Goal: Information Seeking & Learning: Understand process/instructions

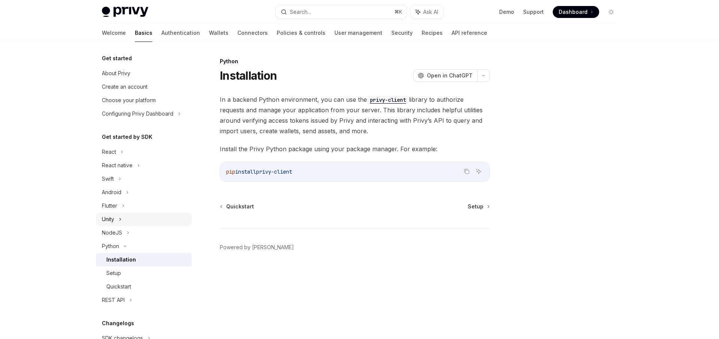
scroll to position [57, 0]
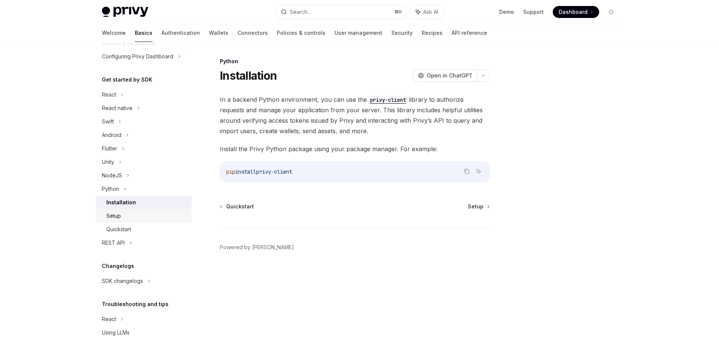
click at [140, 217] on div "Setup" at bounding box center [146, 216] width 81 height 9
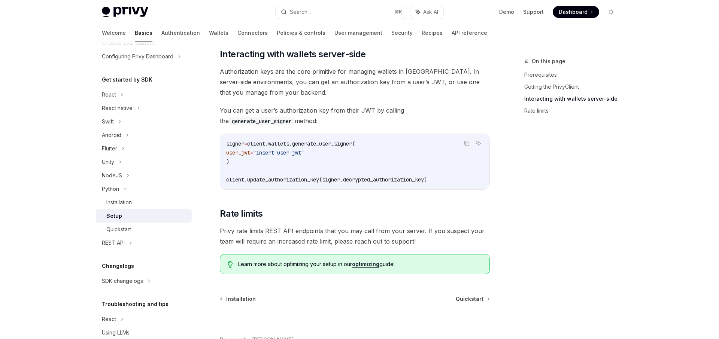
scroll to position [287, 0]
click at [295, 117] on code "generate_user_signer" at bounding box center [262, 121] width 66 height 8
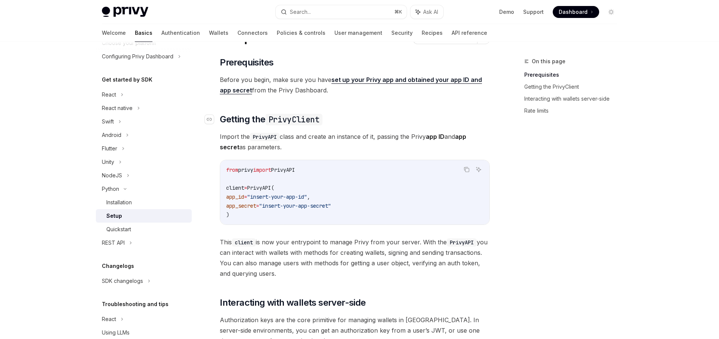
scroll to position [36, 0]
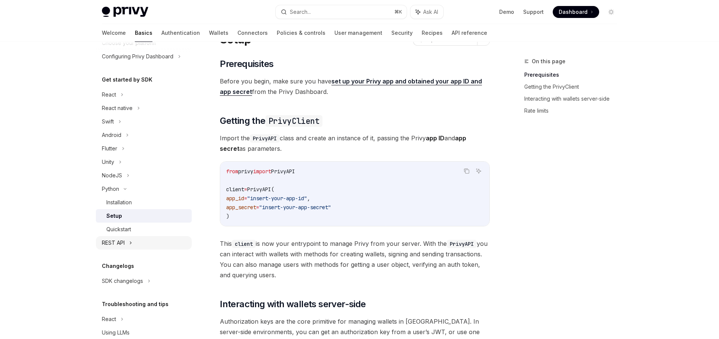
click at [131, 240] on icon at bounding box center [130, 243] width 3 height 9
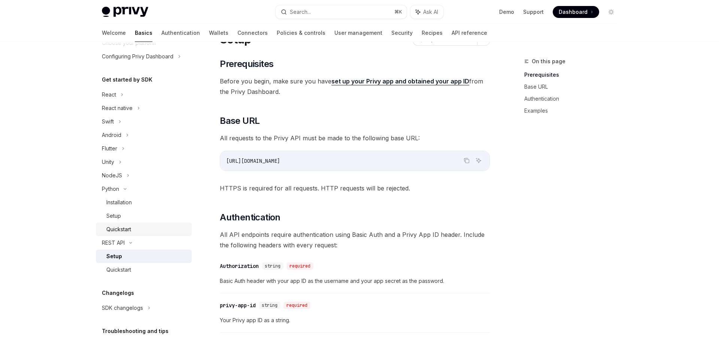
click at [130, 233] on div "Quickstart" at bounding box center [118, 229] width 25 height 9
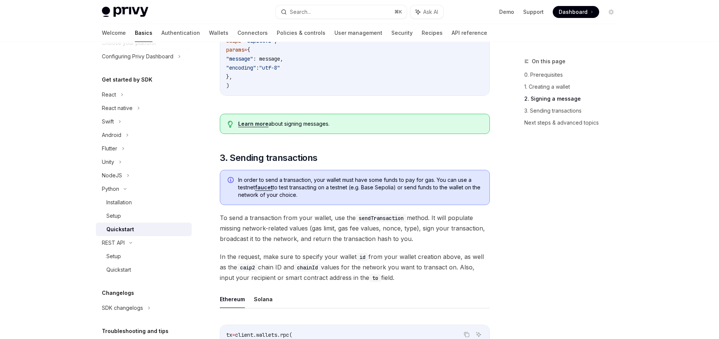
scroll to position [378, 0]
click at [246, 124] on link "Learn more" at bounding box center [253, 125] width 30 height 7
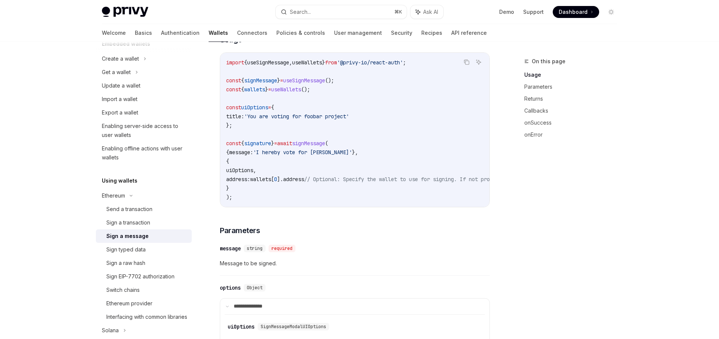
scroll to position [296, 0]
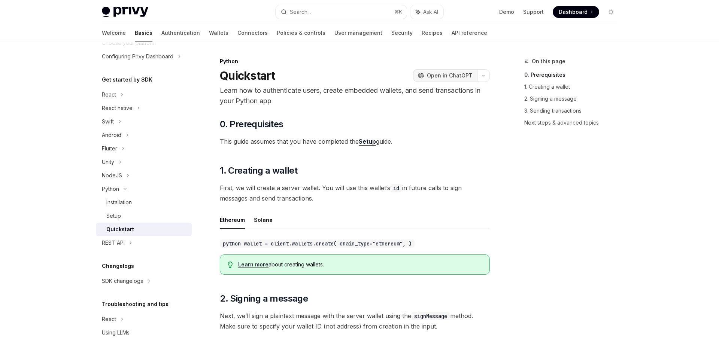
click at [453, 76] on span "Open in ChatGPT" at bounding box center [450, 75] width 46 height 7
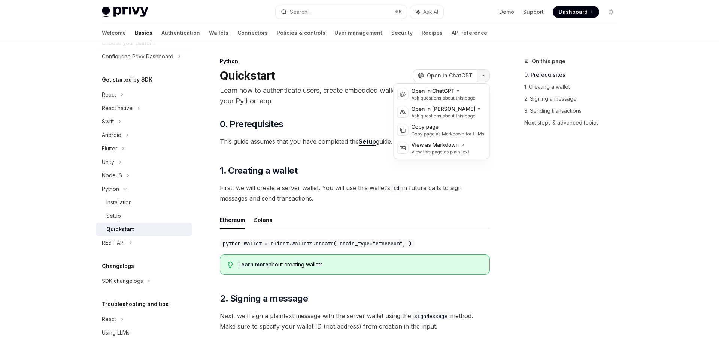
click at [484, 76] on icon "button" at bounding box center [483, 75] width 9 height 3
click at [477, 108] on icon at bounding box center [479, 109] width 4 height 4
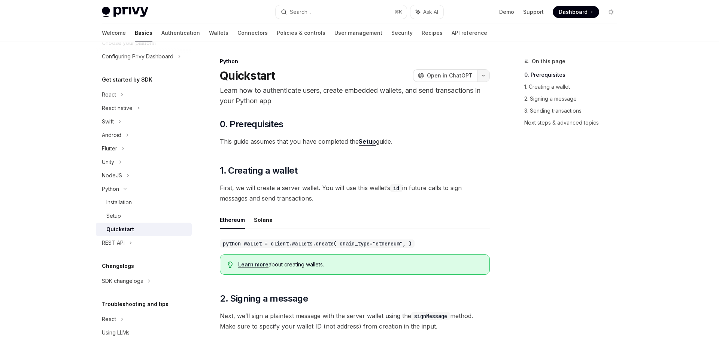
click at [484, 76] on icon "button" at bounding box center [483, 75] width 9 height 3
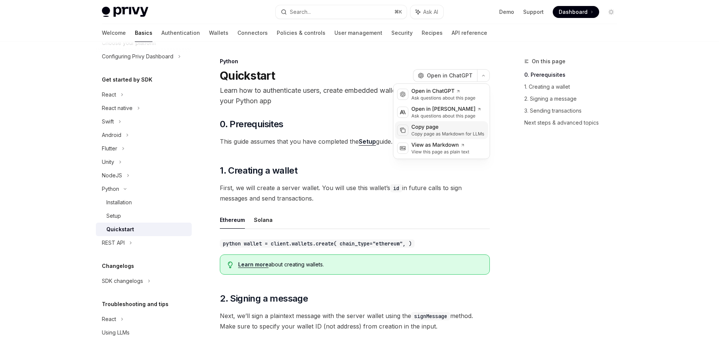
click at [449, 129] on div "Copy page" at bounding box center [448, 127] width 73 height 7
click at [485, 74] on icon "button" at bounding box center [483, 75] width 9 height 3
click at [451, 147] on div "View as Markdown" at bounding box center [441, 145] width 58 height 7
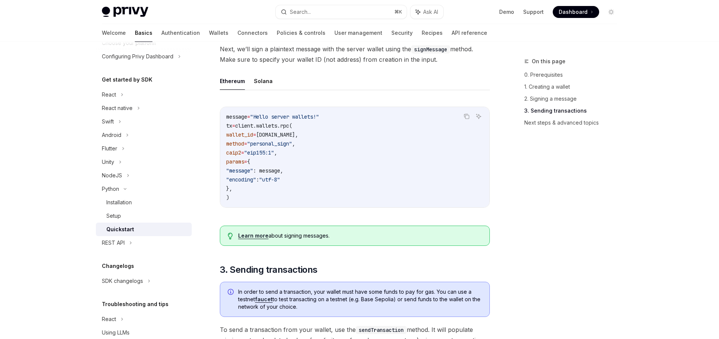
scroll to position [484, 0]
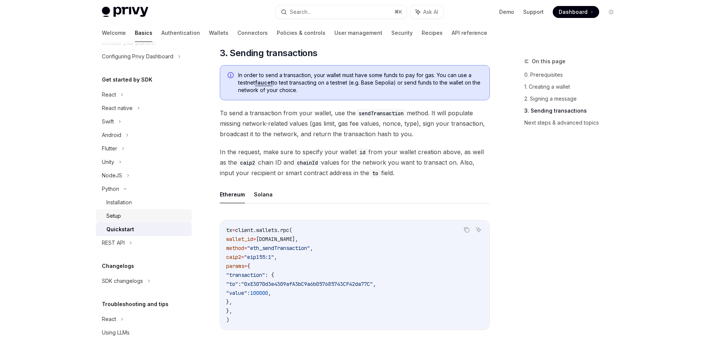
click at [173, 215] on div "Setup" at bounding box center [146, 216] width 81 height 9
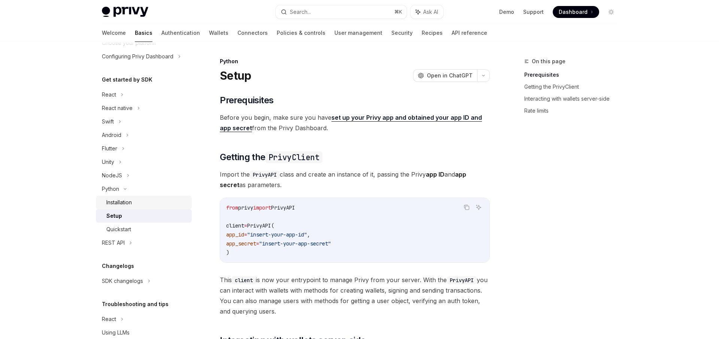
click at [168, 207] on link "Installation" at bounding box center [144, 202] width 96 height 13
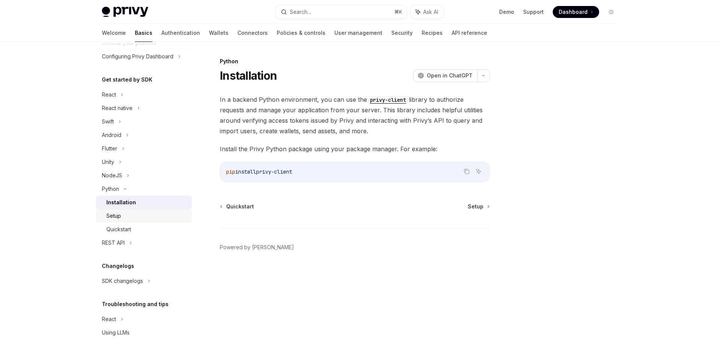
click at [120, 216] on div "Setup" at bounding box center [113, 216] width 15 height 9
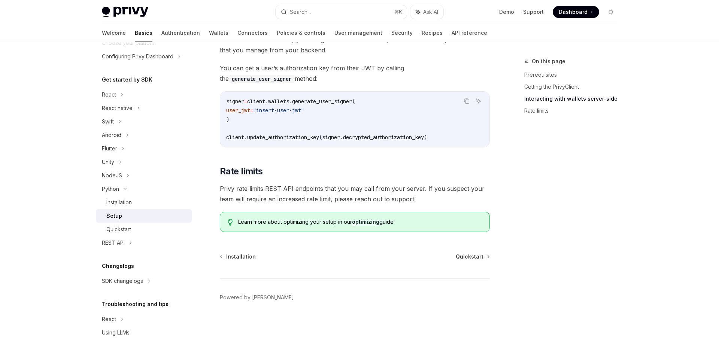
scroll to position [328, 0]
click at [366, 222] on link "optimizing" at bounding box center [365, 223] width 27 height 7
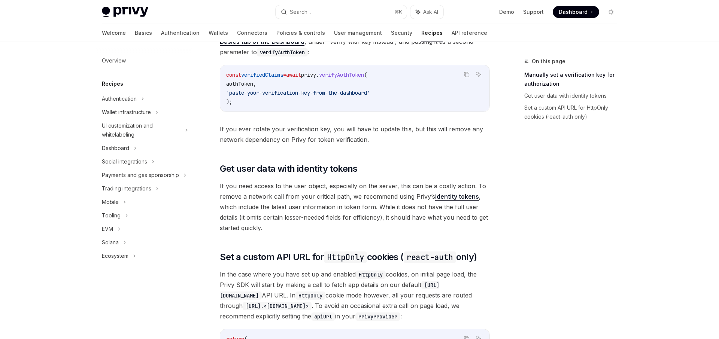
scroll to position [145, 0]
click at [441, 198] on link "identity tokens" at bounding box center [457, 198] width 44 height 8
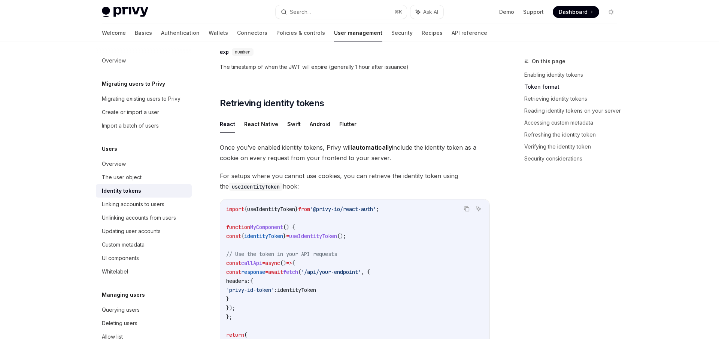
scroll to position [556, 0]
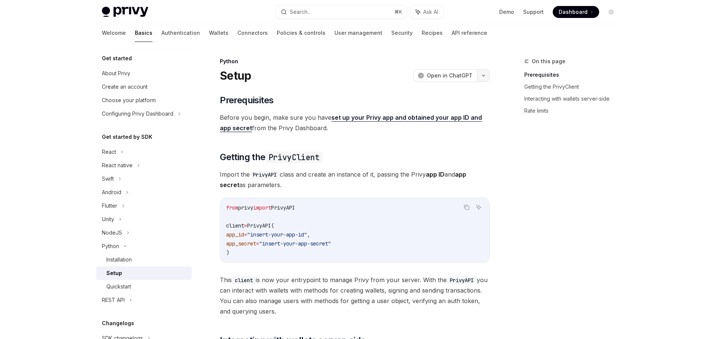
click at [485, 76] on button "button" at bounding box center [483, 75] width 13 height 13
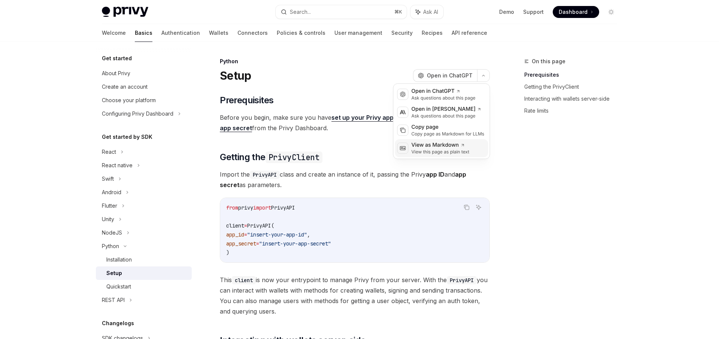
click at [449, 148] on div "View as Markdown" at bounding box center [441, 145] width 58 height 7
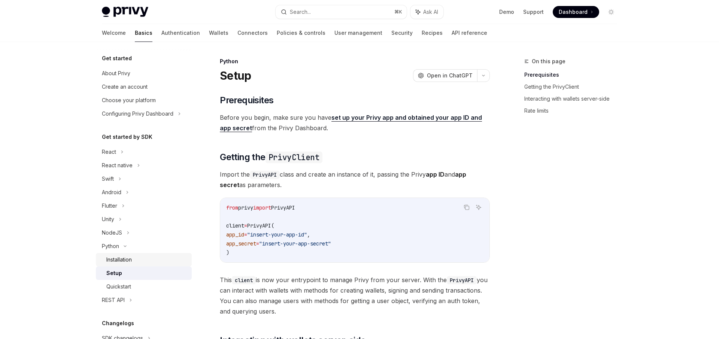
click at [131, 258] on div "Installation" at bounding box center [118, 260] width 25 height 9
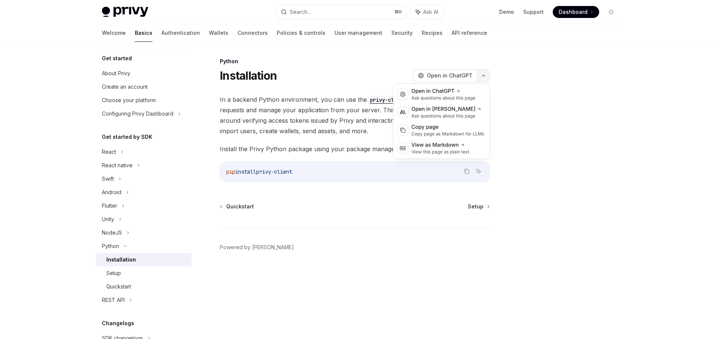
click at [487, 73] on button "button" at bounding box center [483, 75] width 13 height 13
click at [444, 151] on div "View this page as plain text" at bounding box center [441, 152] width 58 height 6
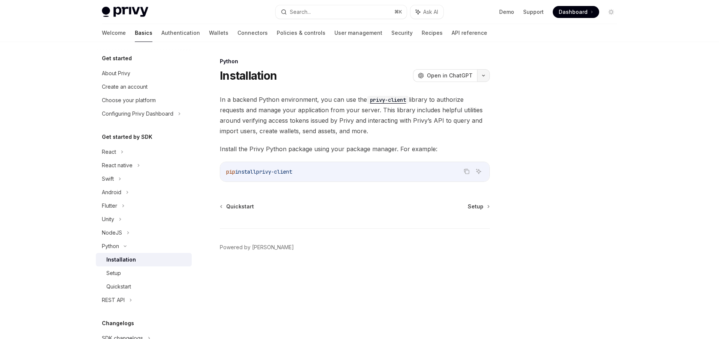
click at [485, 76] on icon "button" at bounding box center [483, 75] width 9 height 3
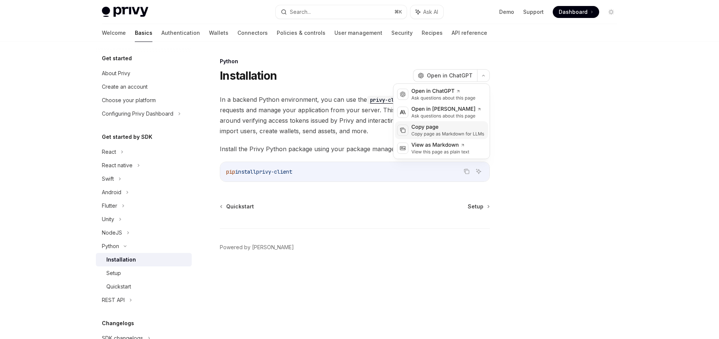
click at [446, 130] on div "Copy page" at bounding box center [448, 127] width 73 height 7
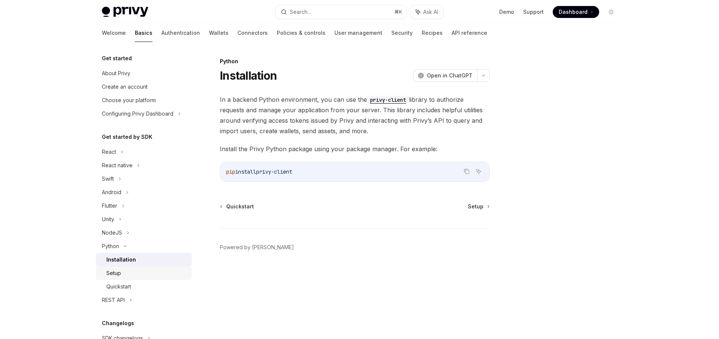
click at [136, 271] on div "Setup" at bounding box center [146, 273] width 81 height 9
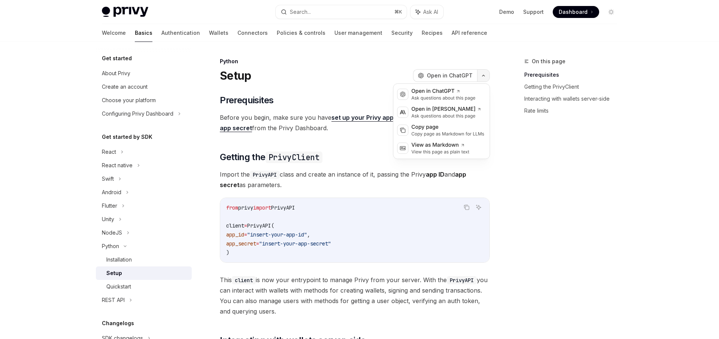
click at [485, 76] on icon "button" at bounding box center [483, 75] width 9 height 3
click at [459, 136] on div "Copy page as Markdown for LLMs" at bounding box center [448, 134] width 73 height 6
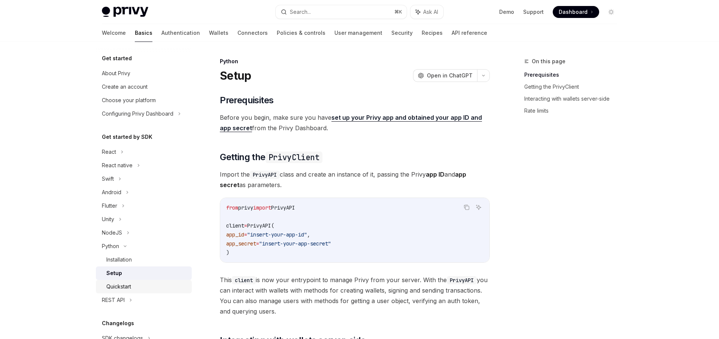
click at [132, 285] on div "Quickstart" at bounding box center [146, 287] width 81 height 9
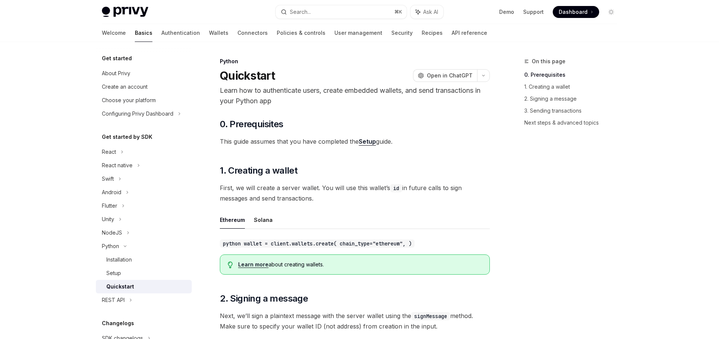
scroll to position [12, 0]
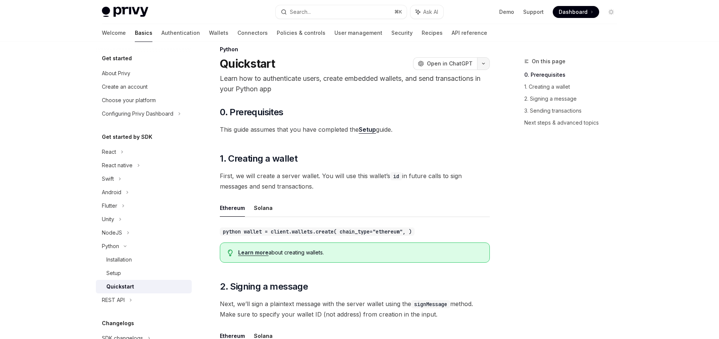
click at [486, 58] on button "button" at bounding box center [483, 63] width 13 height 13
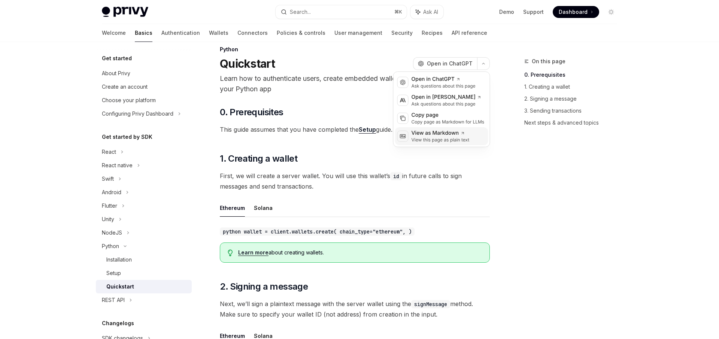
click at [449, 133] on div "View as Markdown" at bounding box center [441, 133] width 58 height 7
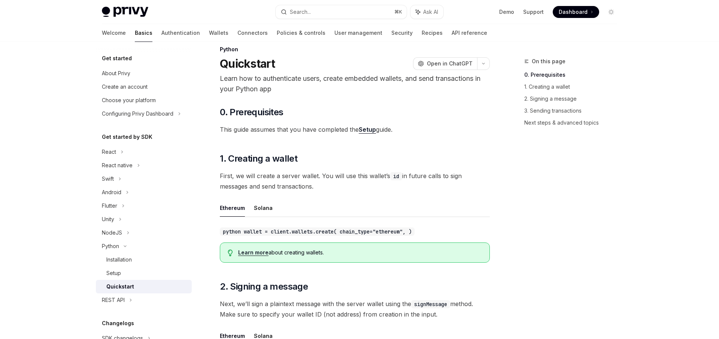
click at [478, 55] on div "Python Quickstart OpenAI Open in ChatGPT" at bounding box center [355, 58] width 270 height 25
click at [482, 59] on button "button" at bounding box center [483, 63] width 13 height 13
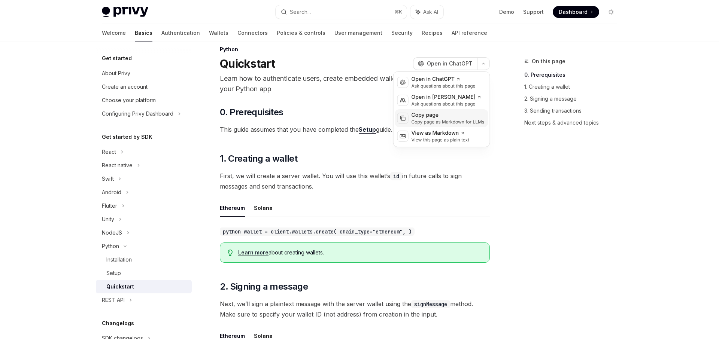
click at [455, 117] on div "Copy page" at bounding box center [448, 115] width 73 height 7
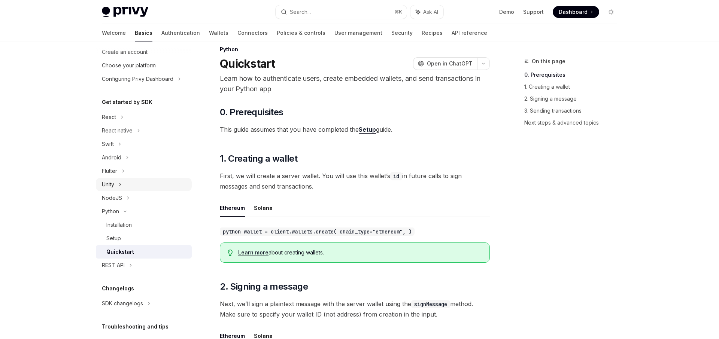
scroll to position [37, 0]
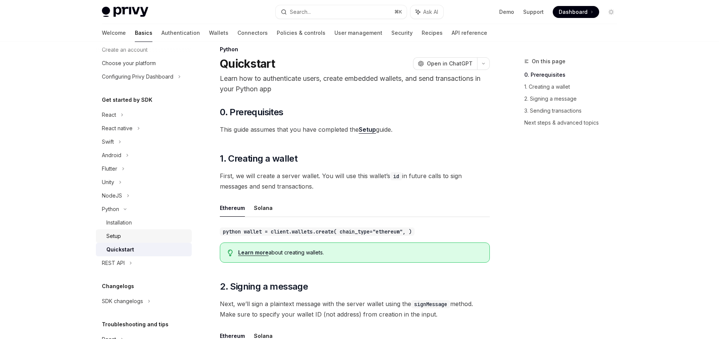
click at [139, 236] on div "Setup" at bounding box center [146, 236] width 81 height 9
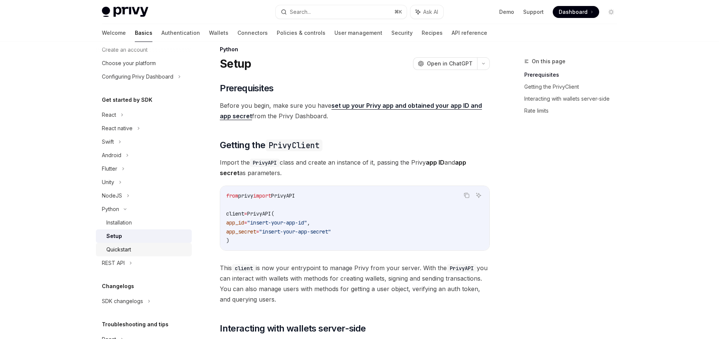
click at [138, 249] on div "Quickstart" at bounding box center [146, 249] width 81 height 9
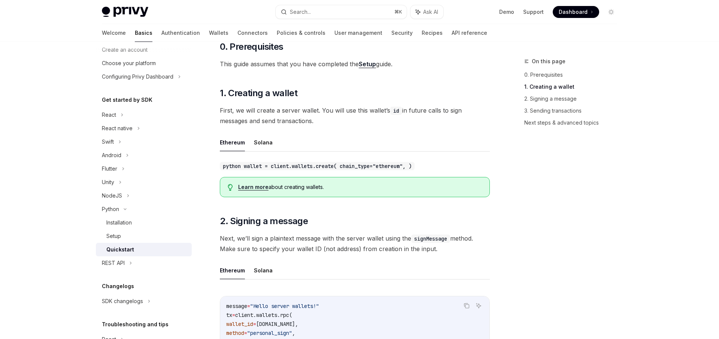
scroll to position [191, 0]
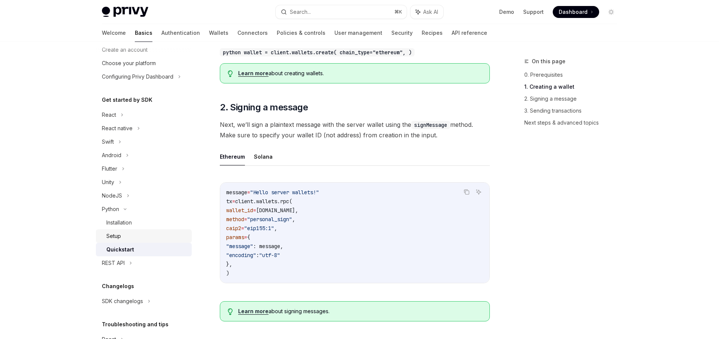
click at [146, 239] on div "Setup" at bounding box center [146, 236] width 81 height 9
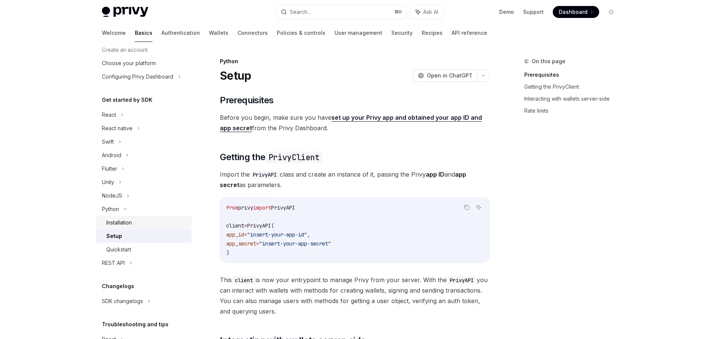
click at [152, 224] on div "Installation" at bounding box center [146, 222] width 81 height 9
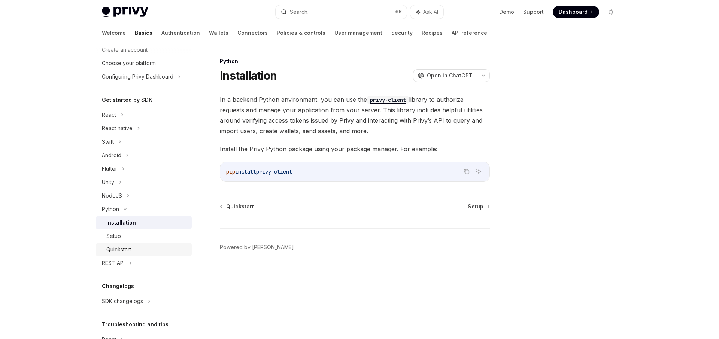
click at [170, 249] on div "Quickstart" at bounding box center [146, 249] width 81 height 9
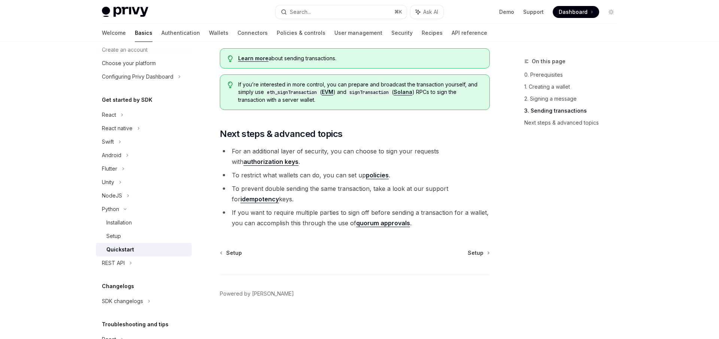
scroll to position [770, 0]
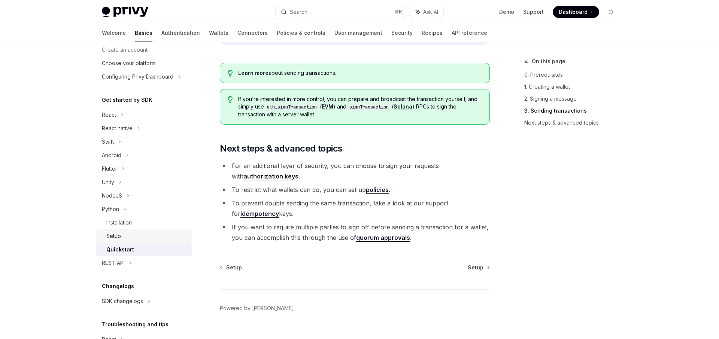
click at [130, 239] on div "Setup" at bounding box center [146, 236] width 81 height 9
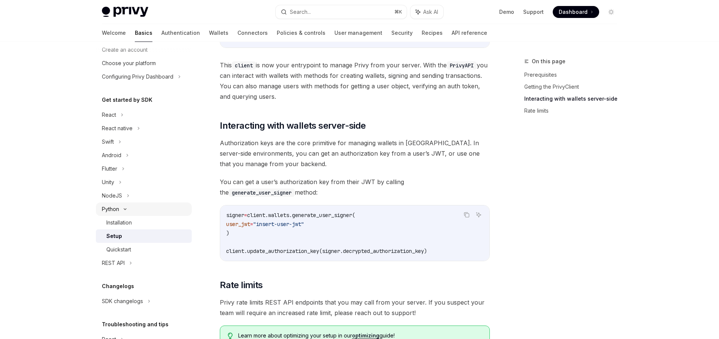
scroll to position [333, 0]
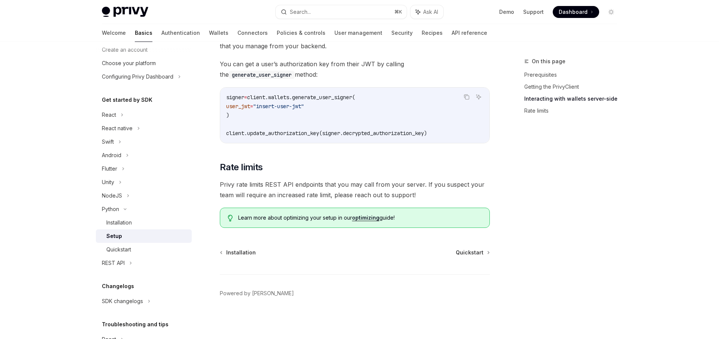
click at [375, 218] on link "optimizing" at bounding box center [365, 218] width 27 height 7
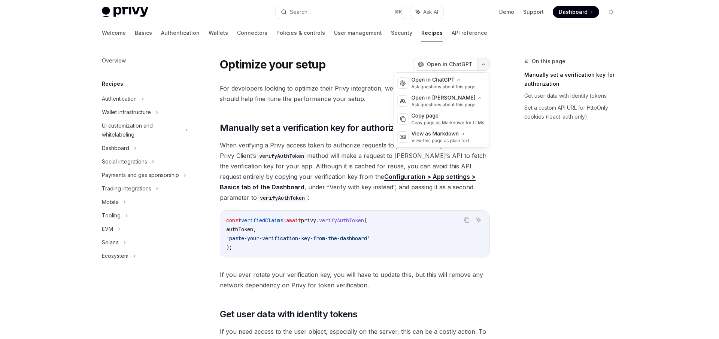
click at [489, 63] on button "button" at bounding box center [483, 64] width 13 height 13
click at [449, 138] on div "View this page as plain text" at bounding box center [441, 141] width 58 height 6
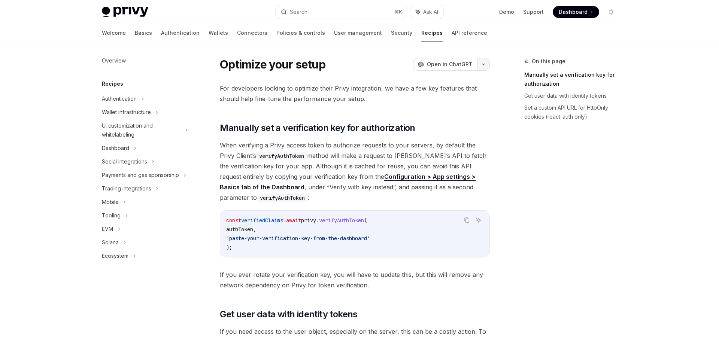
click at [486, 61] on button "button" at bounding box center [483, 64] width 13 height 13
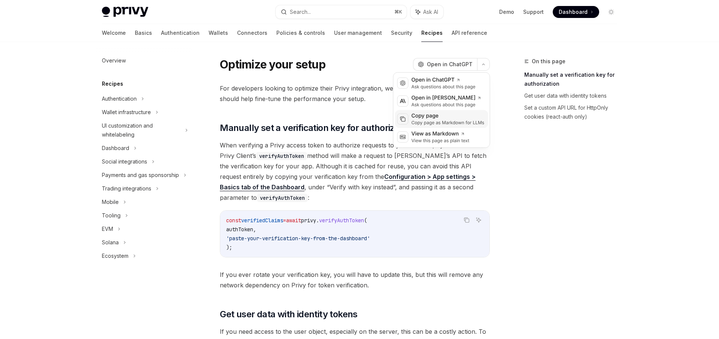
click at [457, 122] on div "Copy page as Markdown for LLMs" at bounding box center [448, 123] width 73 height 6
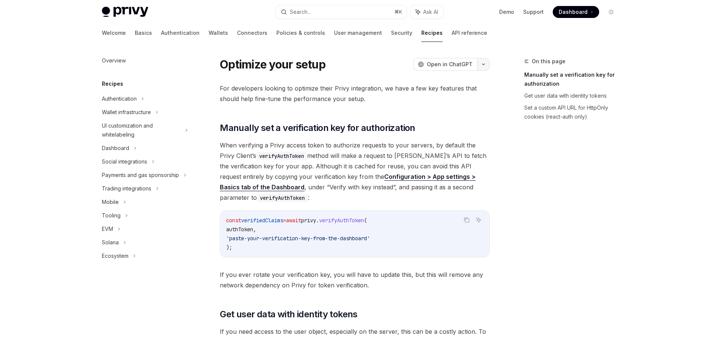
click at [483, 66] on button "button" at bounding box center [483, 64] width 13 height 13
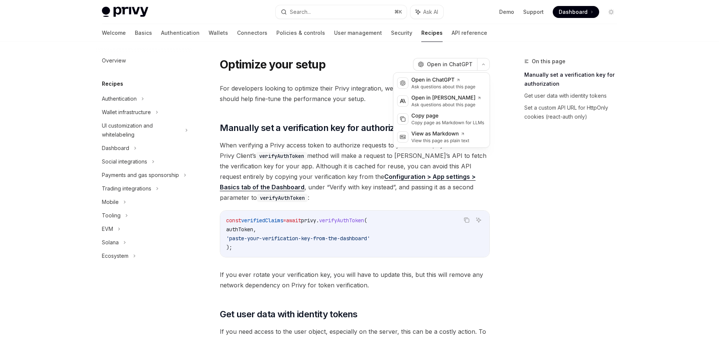
click at [313, 90] on span "For developers looking to optimize their Privy integration, we have a few key f…" at bounding box center [355, 93] width 270 height 21
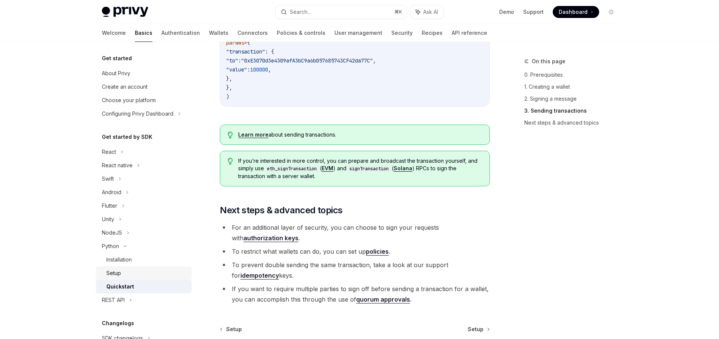
scroll to position [770, 0]
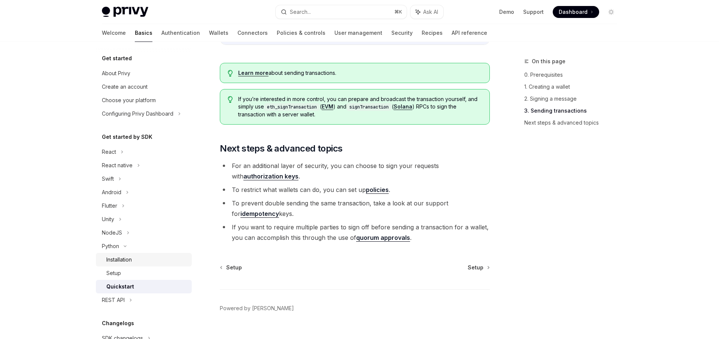
click at [137, 264] on div "Installation" at bounding box center [146, 260] width 81 height 9
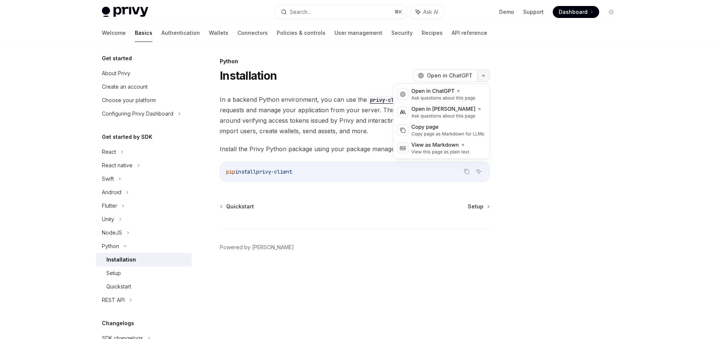
click at [480, 75] on button "button" at bounding box center [483, 75] width 13 height 13
click at [441, 137] on div "Copy page Copy page as Markdown for LLMs" at bounding box center [441, 130] width 93 height 18
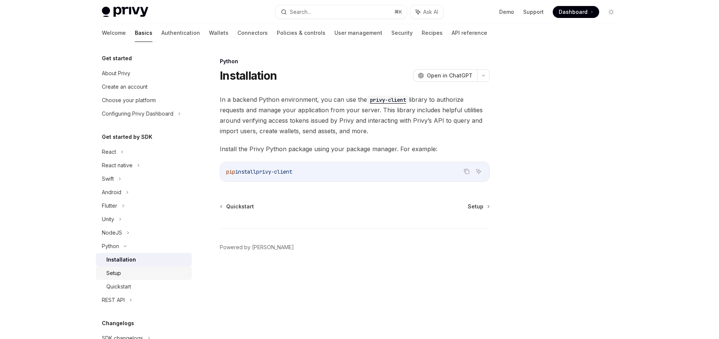
click at [129, 271] on div "Setup" at bounding box center [146, 273] width 81 height 9
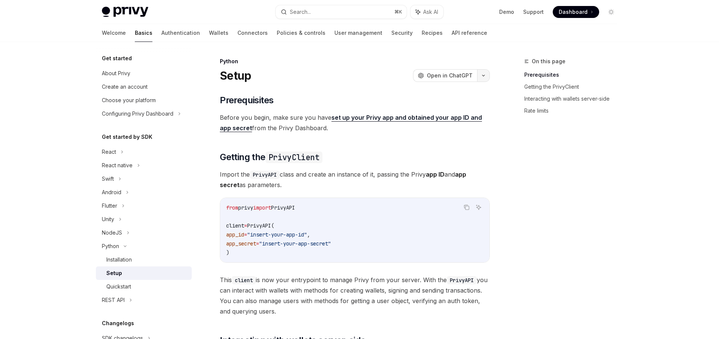
click at [489, 79] on button "button" at bounding box center [483, 75] width 13 height 13
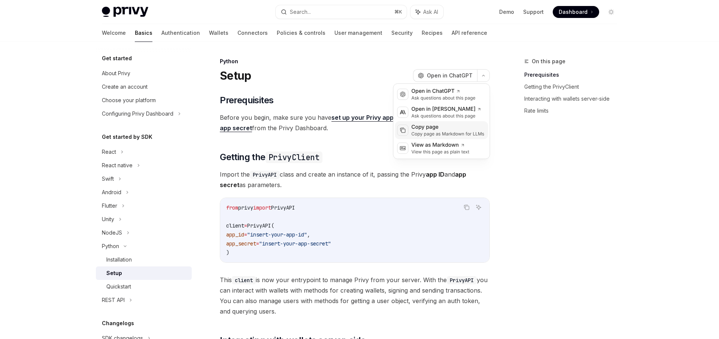
click at [454, 129] on div "Copy page" at bounding box center [448, 127] width 73 height 7
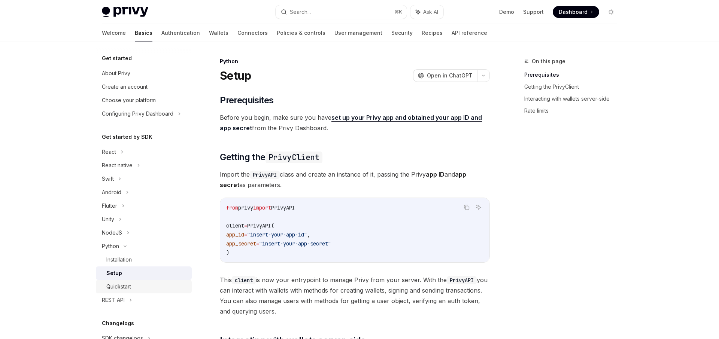
click at [143, 284] on div "Quickstart" at bounding box center [146, 287] width 81 height 9
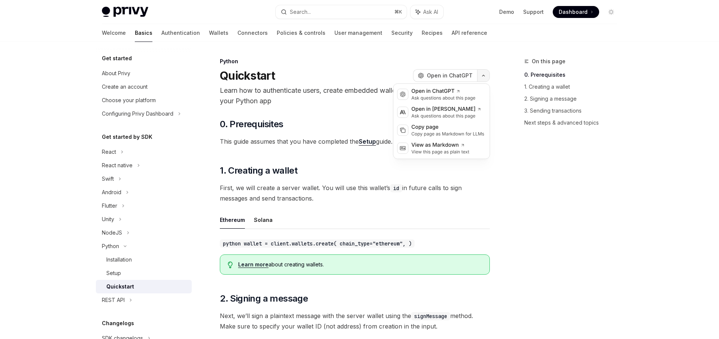
click at [487, 76] on button "button" at bounding box center [483, 75] width 13 height 13
click at [447, 130] on div "Copy page" at bounding box center [448, 127] width 73 height 7
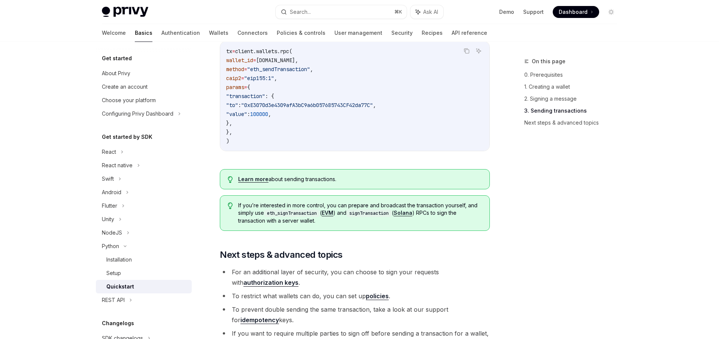
scroll to position [784, 0]
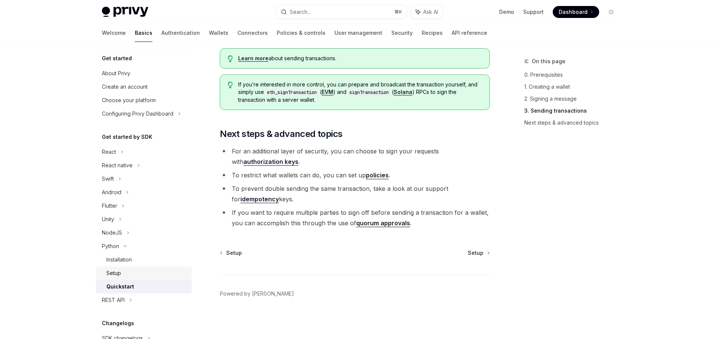
click at [164, 268] on link "Setup" at bounding box center [144, 273] width 96 height 13
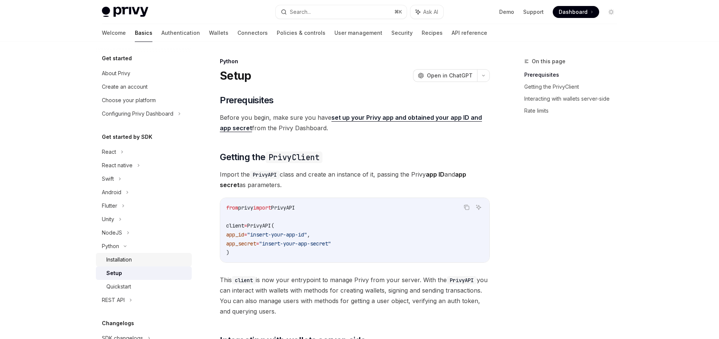
scroll to position [333, 0]
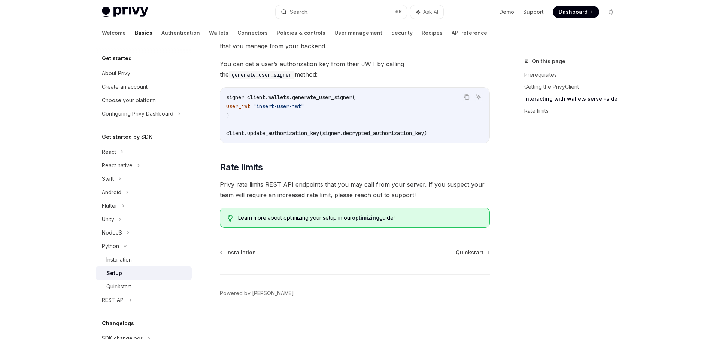
click at [365, 219] on link "optimizing" at bounding box center [365, 218] width 27 height 7
type textarea "*"
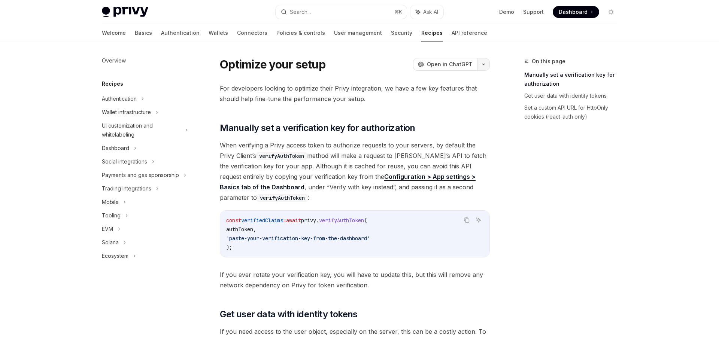
click at [486, 63] on button "button" at bounding box center [483, 64] width 13 height 13
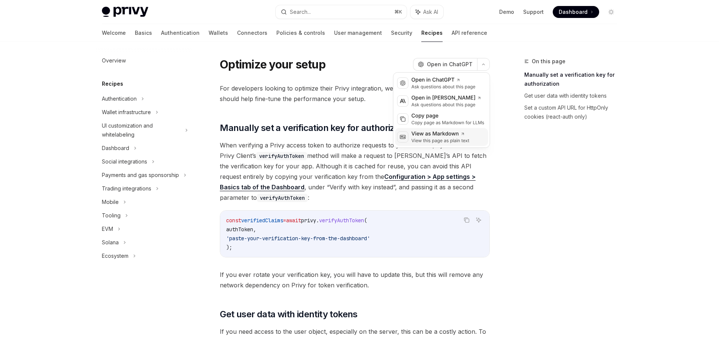
click at [458, 133] on div "View as Markdown" at bounding box center [441, 133] width 58 height 7
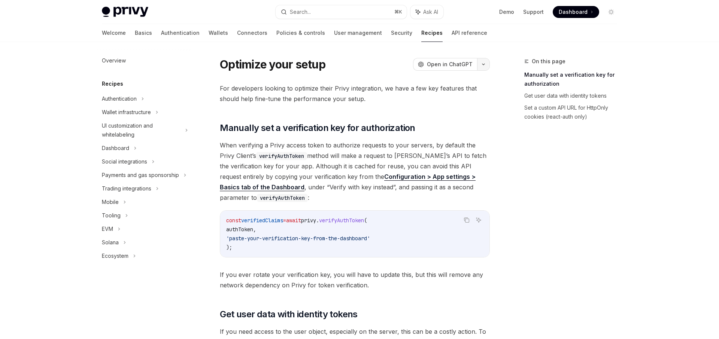
click at [480, 65] on icon "button" at bounding box center [483, 64] width 9 height 3
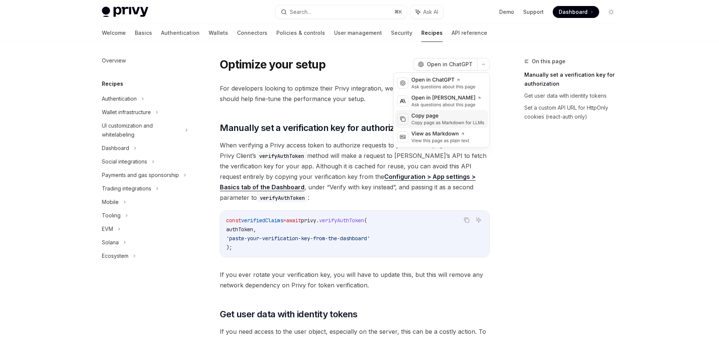
click at [462, 116] on div "Copy page" at bounding box center [448, 115] width 73 height 7
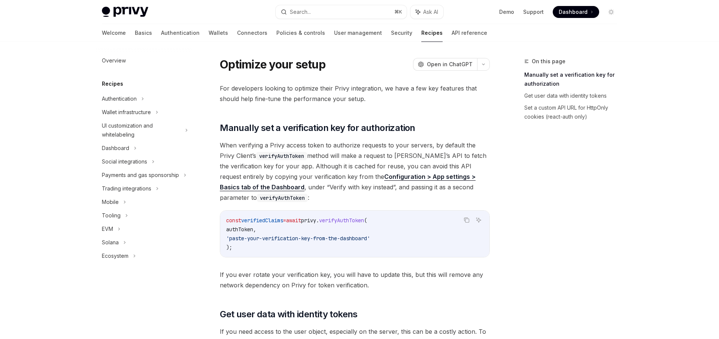
click at [187, 16] on div "Privy Docs home page" at bounding box center [186, 12] width 168 height 10
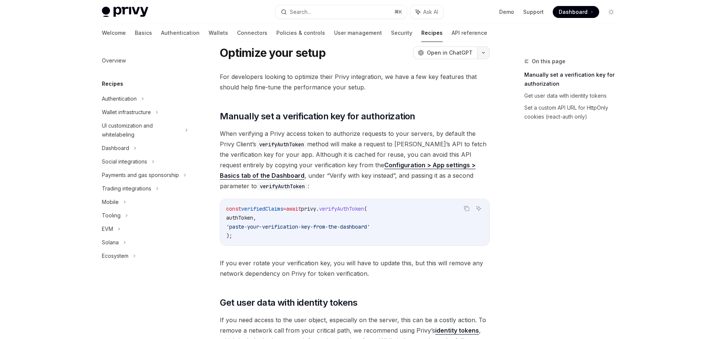
click at [488, 52] on button "button" at bounding box center [483, 52] width 13 height 13
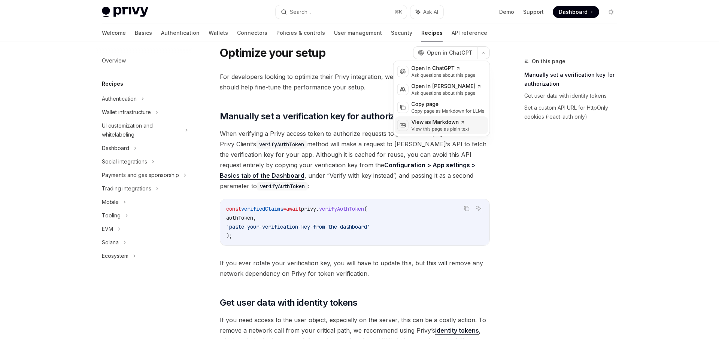
click at [446, 122] on div "View as Markdown" at bounding box center [441, 122] width 58 height 7
click at [488, 51] on button "button" at bounding box center [483, 52] width 13 height 13
click at [453, 103] on div "Copy page" at bounding box center [448, 104] width 73 height 7
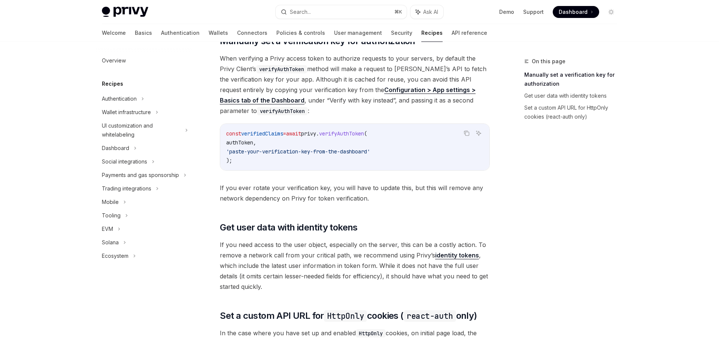
scroll to position [0, 0]
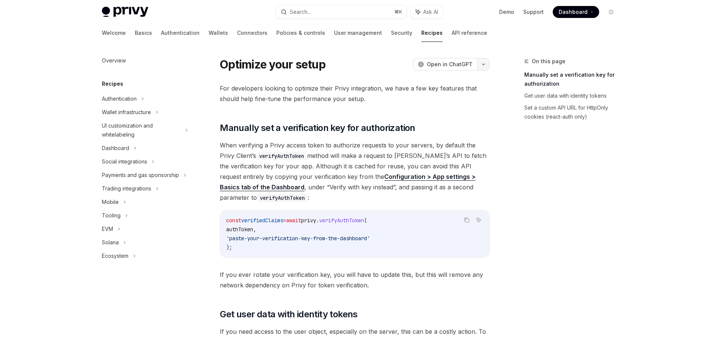
click at [485, 66] on button "button" at bounding box center [483, 64] width 13 height 13
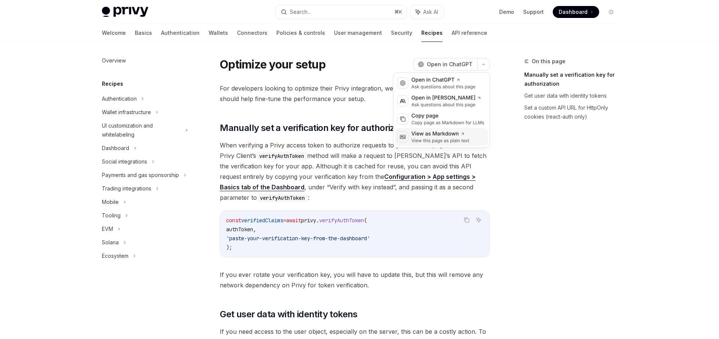
click at [452, 134] on div "View as Markdown" at bounding box center [441, 133] width 58 height 7
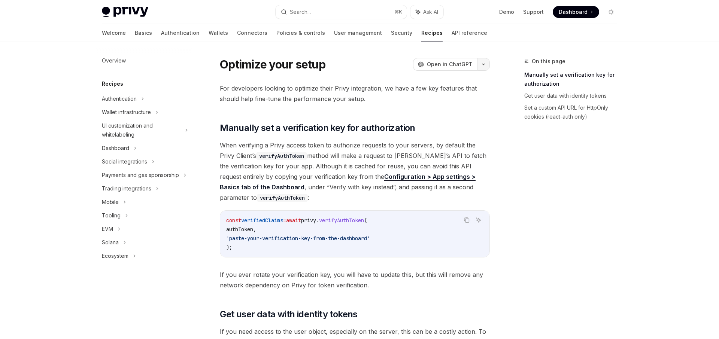
click at [488, 61] on button "button" at bounding box center [483, 64] width 13 height 13
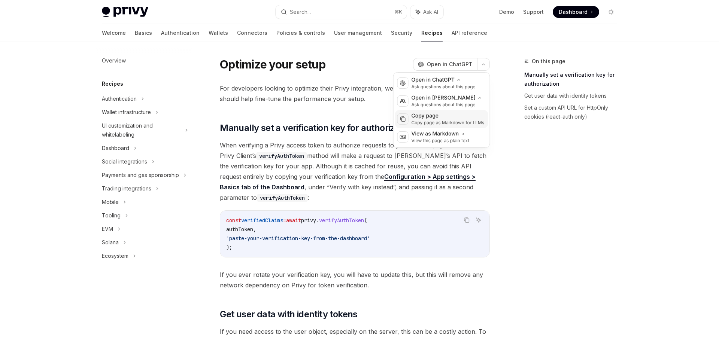
click at [449, 117] on div "Copy page" at bounding box center [448, 115] width 73 height 7
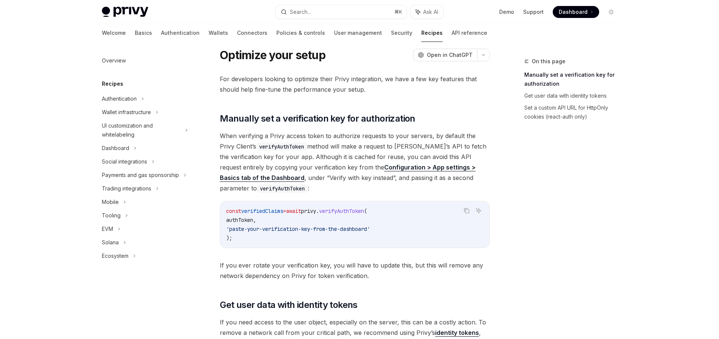
scroll to position [17, 0]
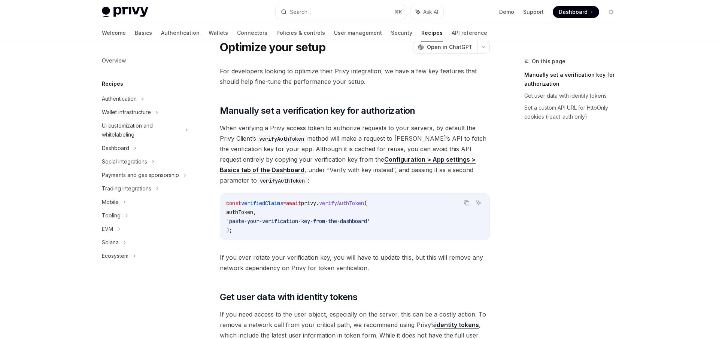
drag, startPoint x: 391, startPoint y: 221, endPoint x: 226, endPoint y: 221, distance: 164.9
click at [226, 221] on code "const verifiedClaims = await privy . verifyAuthToken ( authToken , 'paste-your-…" at bounding box center [354, 217] width 257 height 36
click at [368, 255] on span "If you ever rotate your verification key, you will have to update this, but thi…" at bounding box center [355, 263] width 270 height 21
click at [460, 159] on link "Configuration > App settings > Basics tab of the Dashboard" at bounding box center [348, 165] width 256 height 18
click at [442, 160] on link "Configuration > App settings > Basics tab of the Dashboard" at bounding box center [348, 165] width 256 height 18
